Goal: Navigation & Orientation: Find specific page/section

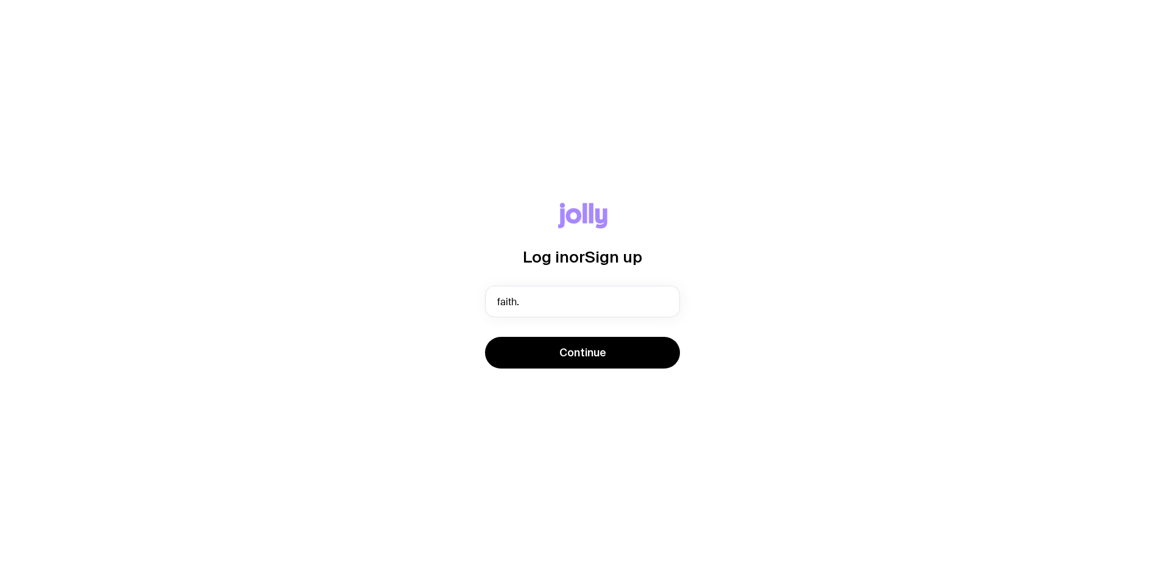
type input "[EMAIL_ADDRESS][PERSON_NAME][DOMAIN_NAME]"
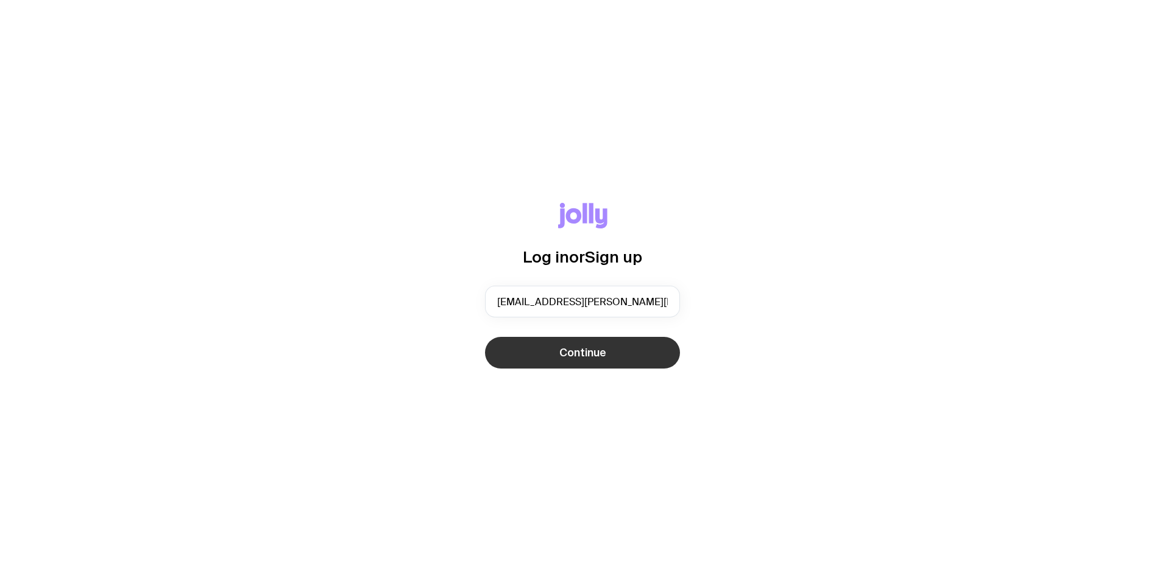
click at [582, 358] on span "Continue" at bounding box center [582, 352] width 47 height 15
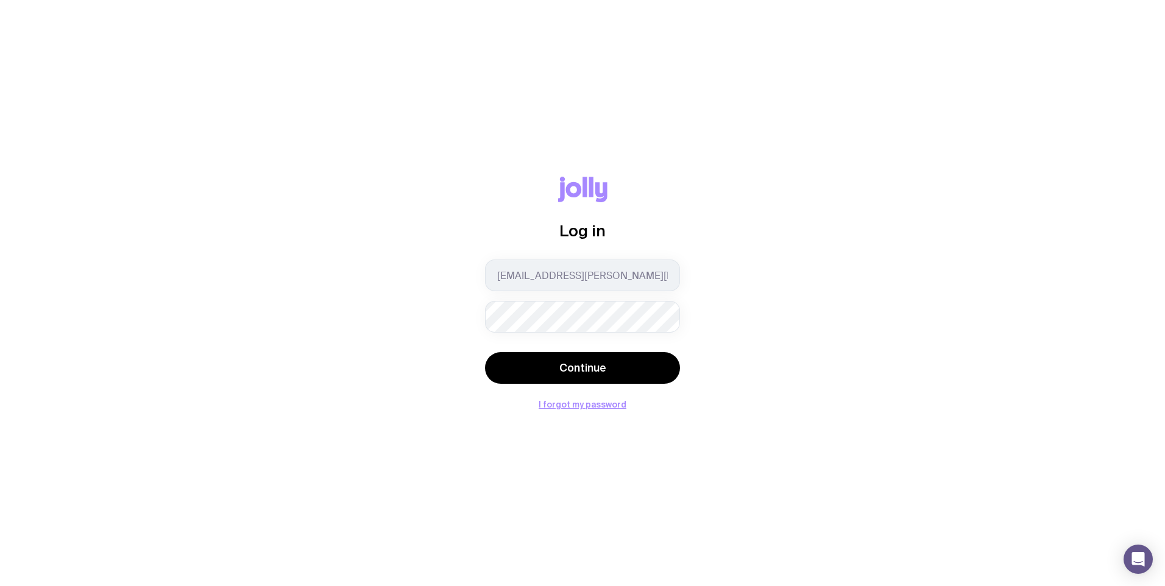
click at [929, 405] on div "Log in [EMAIL_ADDRESS][PERSON_NAME][DOMAIN_NAME] Continue I forgot my password" at bounding box center [582, 293] width 1106 height 232
click at [643, 377] on button "Continue" at bounding box center [582, 368] width 195 height 32
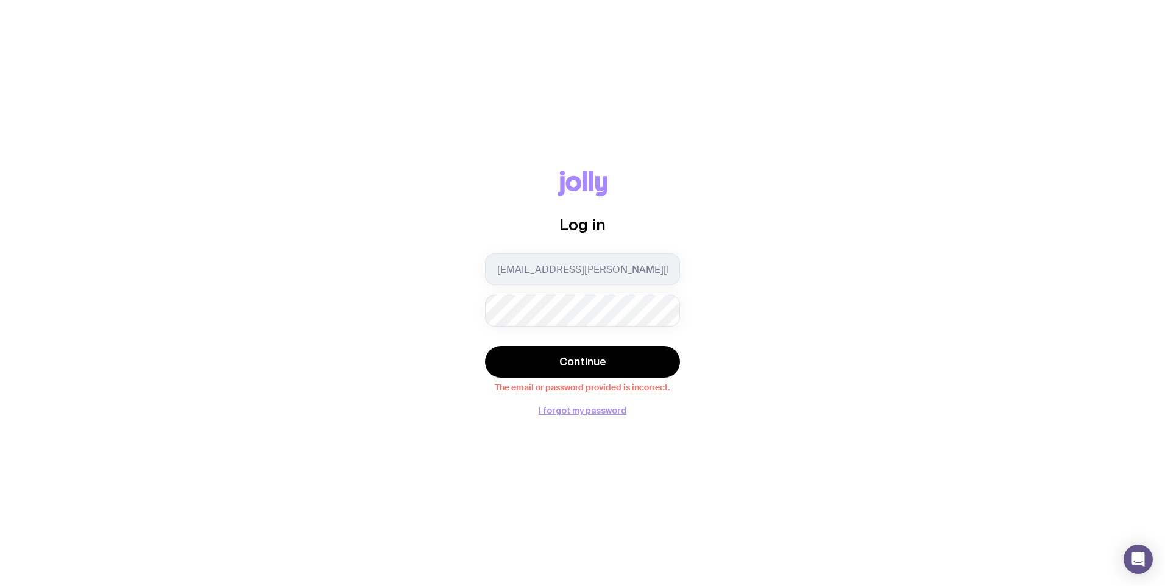
click at [785, 325] on div "Log in [EMAIL_ADDRESS][PERSON_NAME][DOMAIN_NAME] Continue The email or password…" at bounding box center [582, 293] width 1106 height 244
click at [387, 303] on div "Log in [EMAIL_ADDRESS][PERSON_NAME][DOMAIN_NAME] Continue The email or password…" at bounding box center [582, 293] width 1106 height 244
click at [421, 304] on div "Log in [EMAIL_ADDRESS][PERSON_NAME][DOMAIN_NAME] Continue The email or password…" at bounding box center [582, 293] width 1106 height 244
click at [562, 356] on span "Continue" at bounding box center [582, 362] width 47 height 15
click at [600, 409] on button "I forgot my password" at bounding box center [583, 411] width 88 height 10
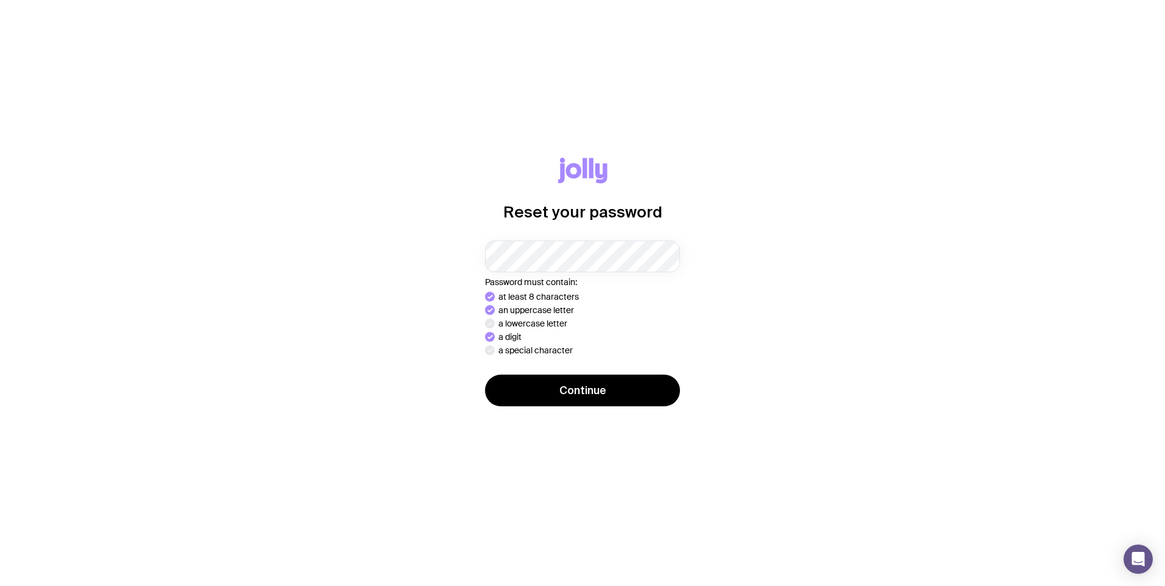
click at [816, 328] on div "Reset your password Password must contain: at least 8 characters an uppercase l…" at bounding box center [582, 293] width 1106 height 271
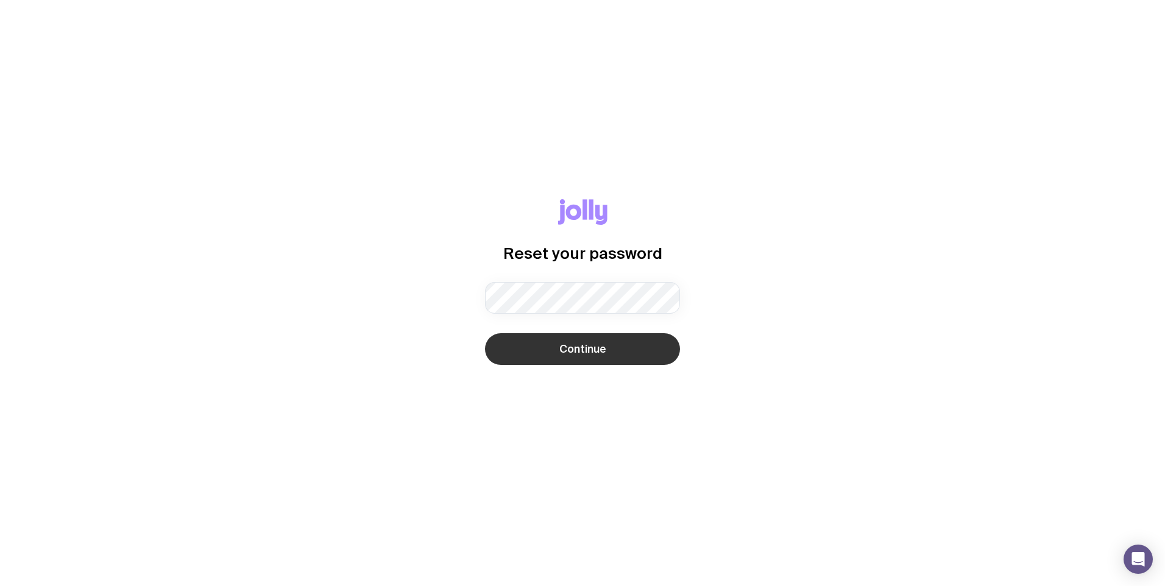
click at [572, 347] on span "Continue" at bounding box center [582, 349] width 47 height 15
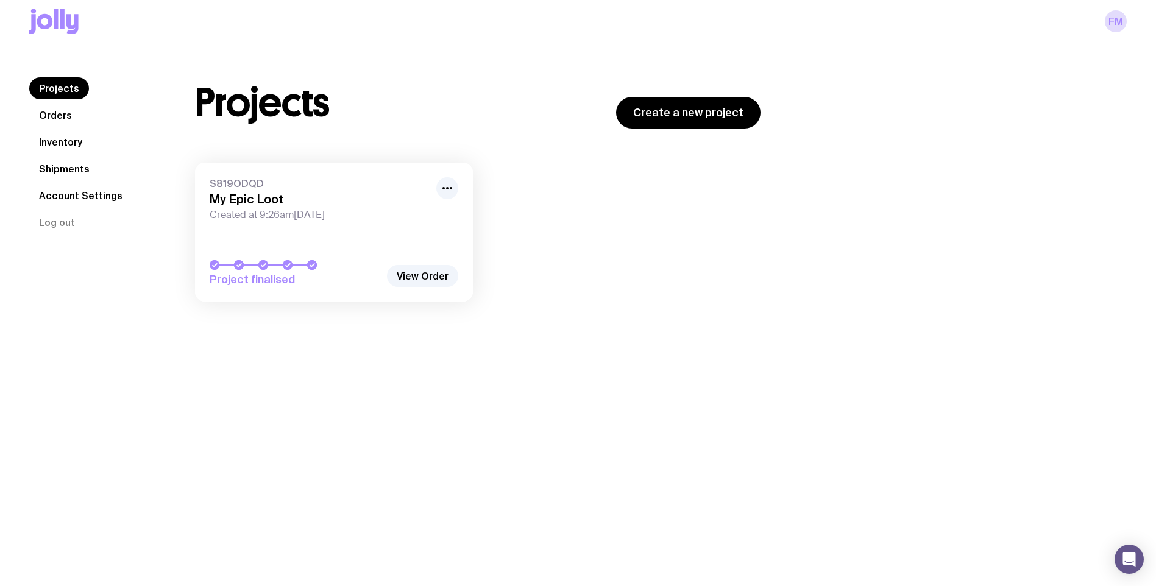
click at [55, 116] on link "Orders" at bounding box center [55, 115] width 52 height 22
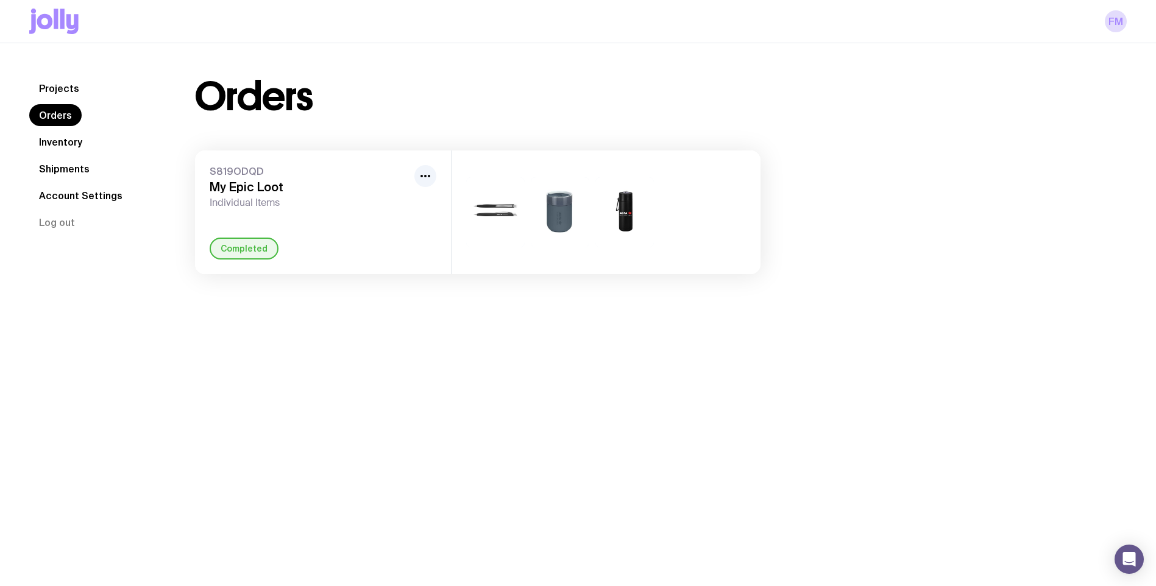
click at [74, 146] on link "Inventory" at bounding box center [60, 142] width 63 height 22
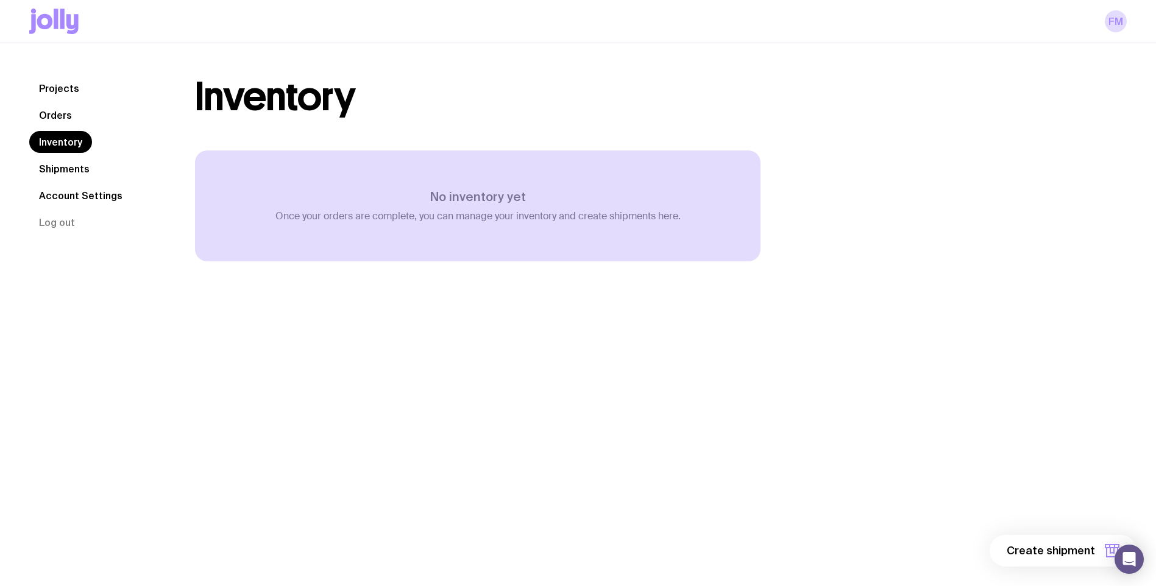
click at [65, 166] on link "Shipments" at bounding box center [64, 169] width 70 height 22
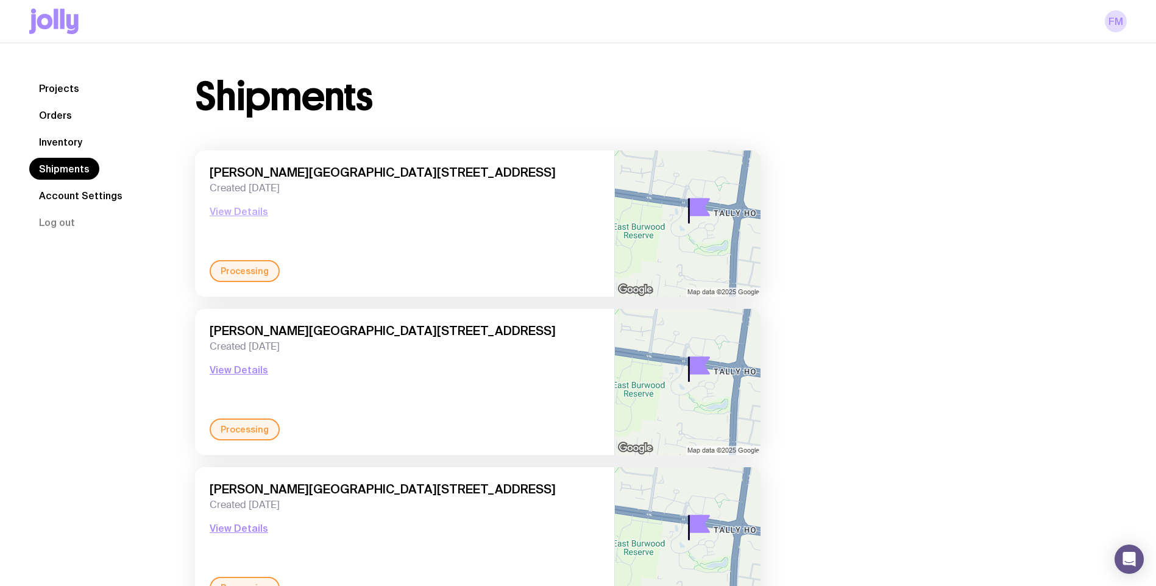
click at [255, 213] on button "View Details" at bounding box center [239, 211] width 58 height 15
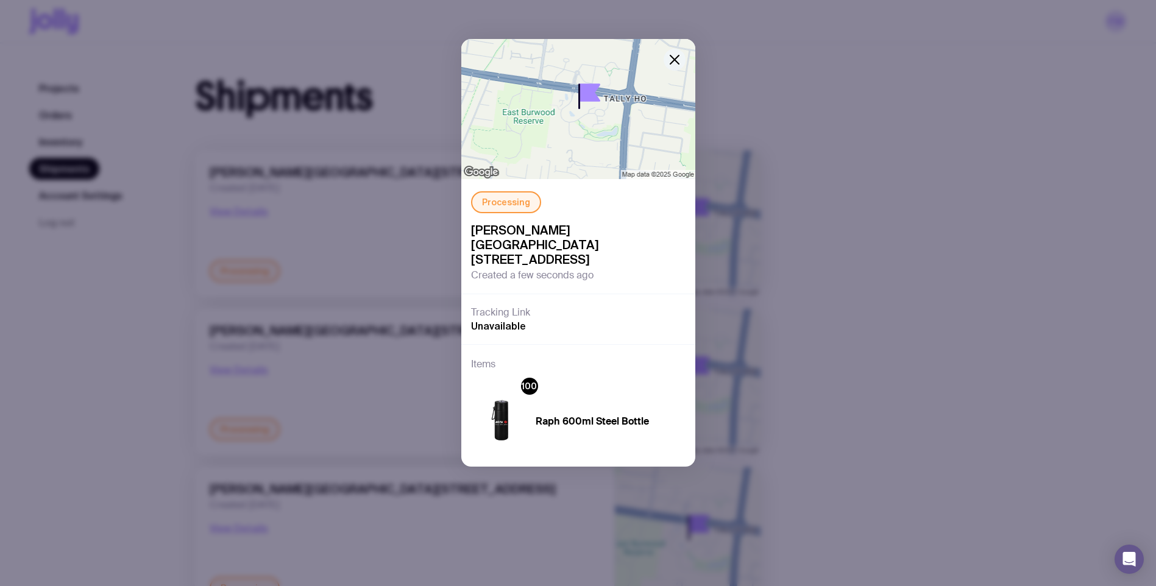
click at [671, 61] on icon "button" at bounding box center [674, 59] width 15 height 15
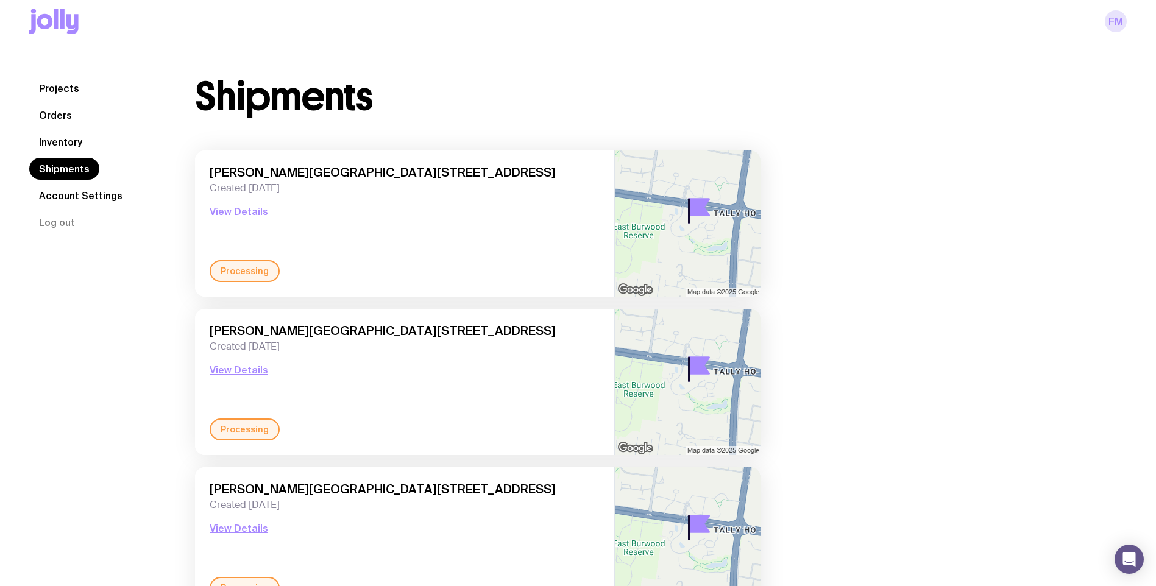
click at [1107, 23] on link "FM" at bounding box center [1116, 21] width 22 height 22
